Goal: Task Accomplishment & Management: Use online tool/utility

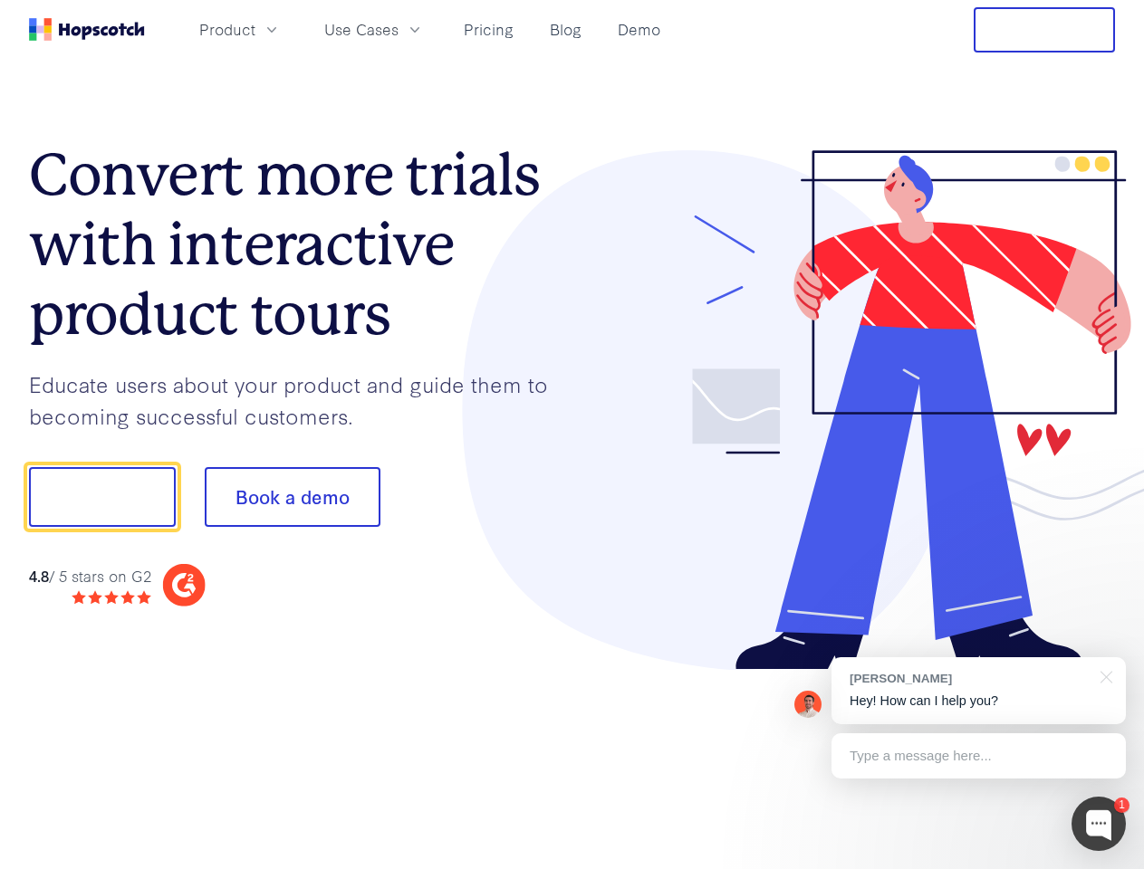
click at [572, 435] on div at bounding box center [843, 410] width 543 height 521
click at [255, 29] on span "Product" at bounding box center [227, 29] width 56 height 23
click at [398, 29] on span "Use Cases" at bounding box center [361, 29] width 74 height 23
click at [1044, 30] on button "Free Trial" at bounding box center [1043, 29] width 141 height 45
click at [101, 497] on button "Show me!" at bounding box center [102, 497] width 147 height 60
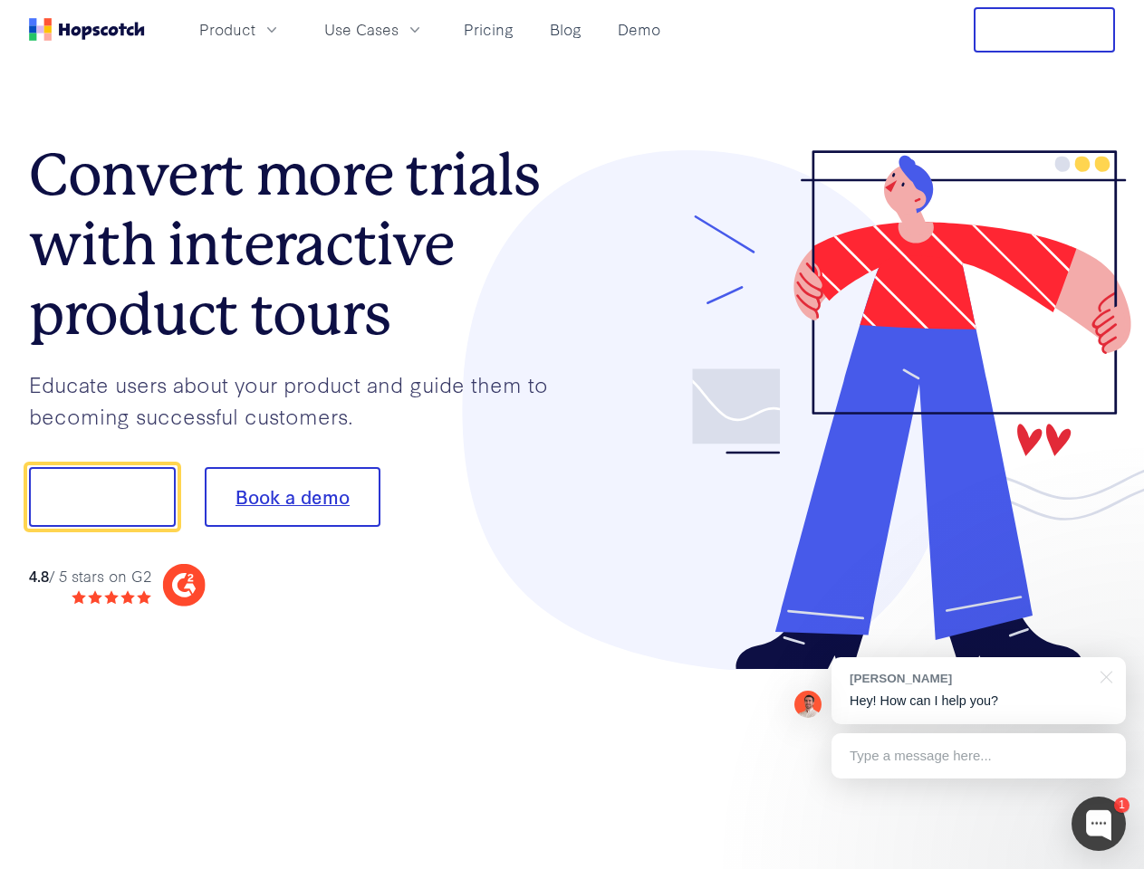
click at [292, 497] on button "Book a demo" at bounding box center [293, 497] width 176 height 60
click at [1098, 824] on div at bounding box center [1098, 824] width 54 height 54
click at [978, 691] on div "[PERSON_NAME] Hey! How can I help you?" at bounding box center [978, 690] width 294 height 67
click at [1103, 676] on div at bounding box center [956, 616] width 340 height 361
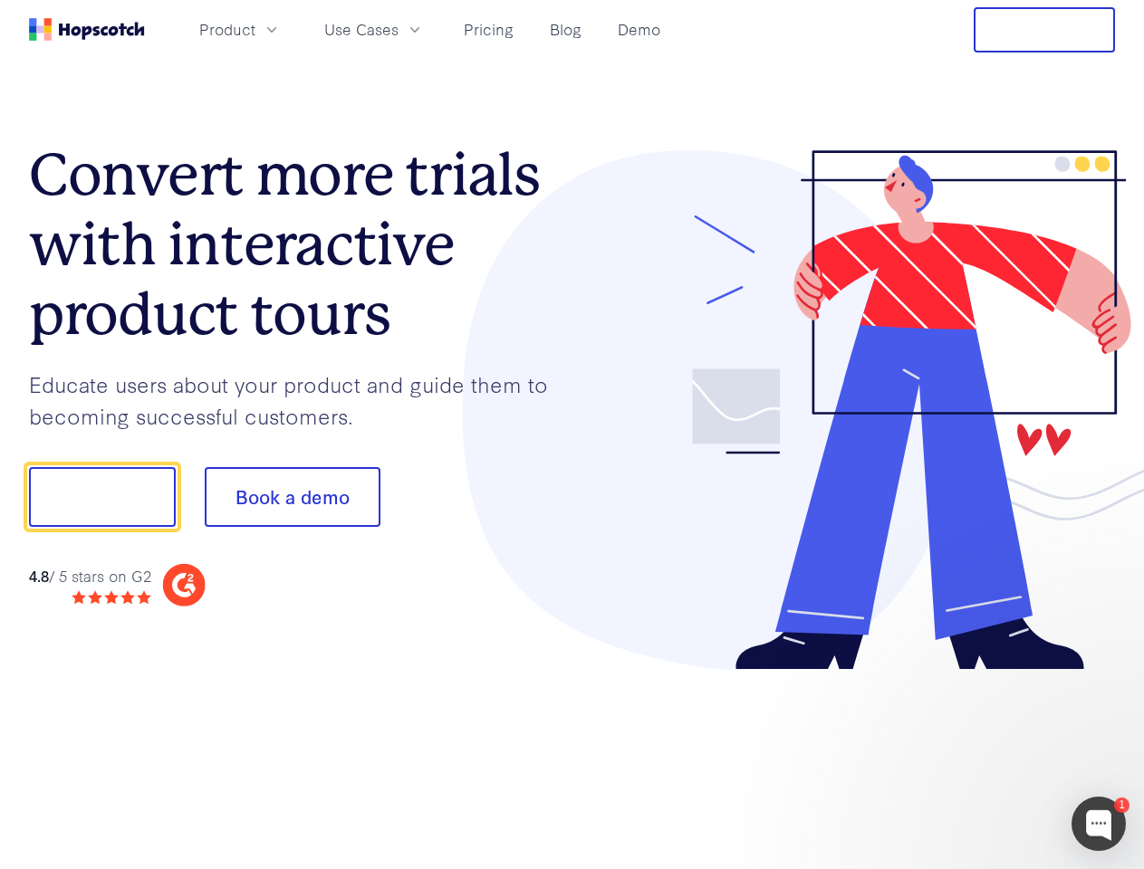
click at [978, 756] on div at bounding box center [956, 616] width 340 height 361
